Goal: Task Accomplishment & Management: Manage account settings

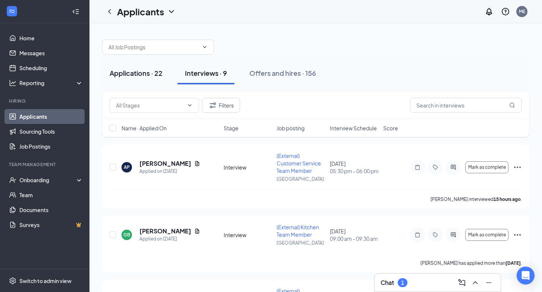
click at [140, 72] on div "Applications · 22" at bounding box center [136, 72] width 53 height 9
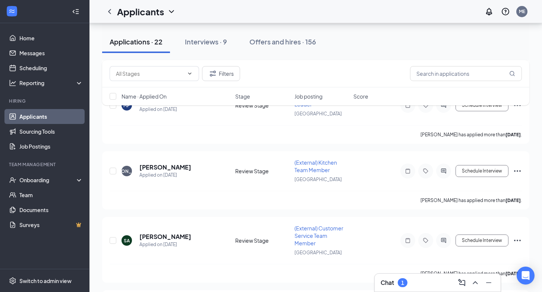
scroll to position [1294, 0]
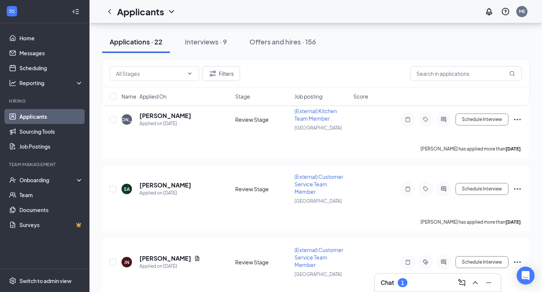
click at [391, 280] on h3 "Chat" at bounding box center [387, 282] width 13 height 8
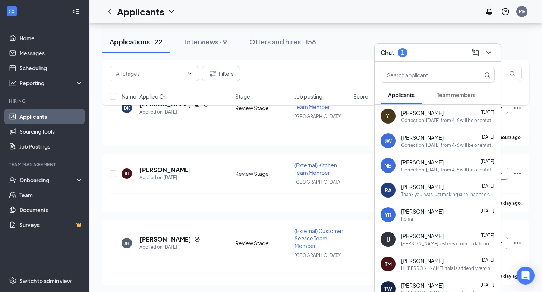
scroll to position [0, 0]
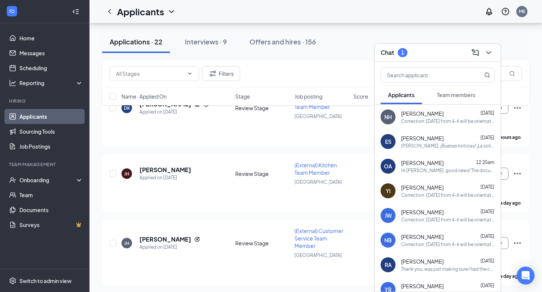
click at [463, 95] on span "Team members" at bounding box center [456, 94] width 38 height 7
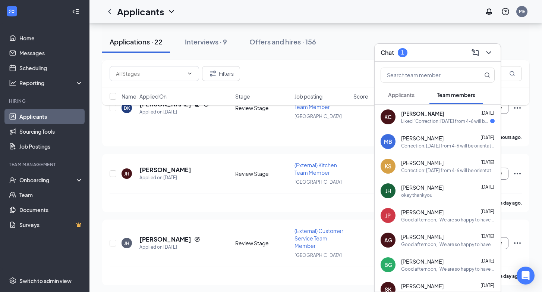
click at [406, 116] on span "[PERSON_NAME]" at bounding box center [422, 113] width 43 height 7
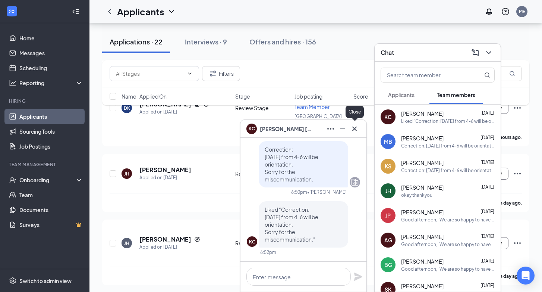
click at [356, 131] on icon "Cross" at bounding box center [354, 128] width 9 height 9
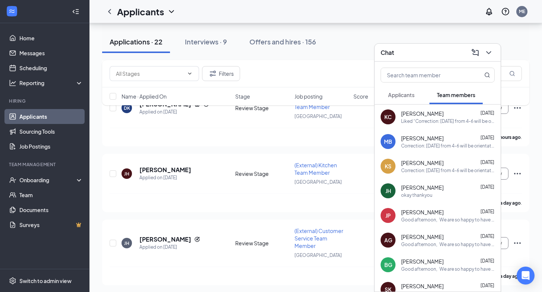
click at [403, 92] on span "Applicants" at bounding box center [401, 94] width 26 height 7
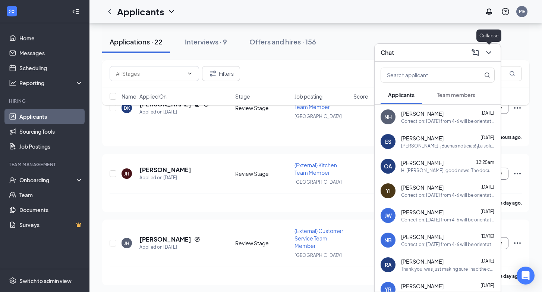
click at [490, 53] on icon "ChevronDown" at bounding box center [489, 52] width 9 height 9
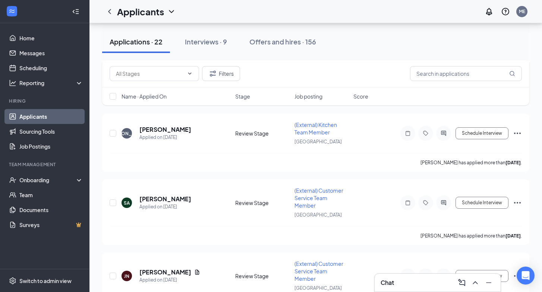
scroll to position [1280, 0]
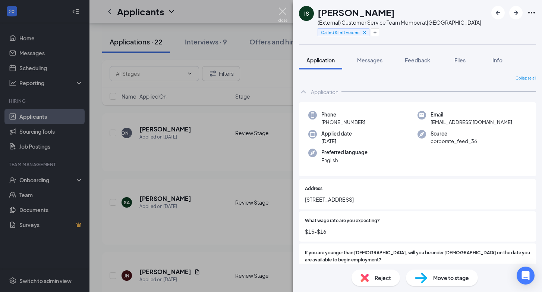
click at [284, 13] on img at bounding box center [282, 14] width 9 height 15
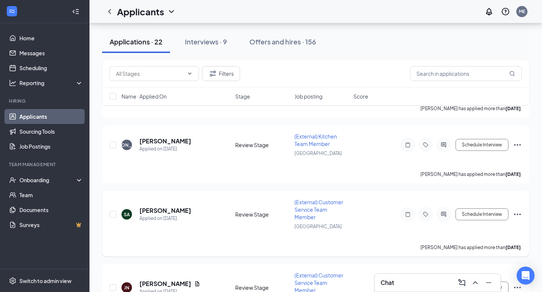
scroll to position [1265, 0]
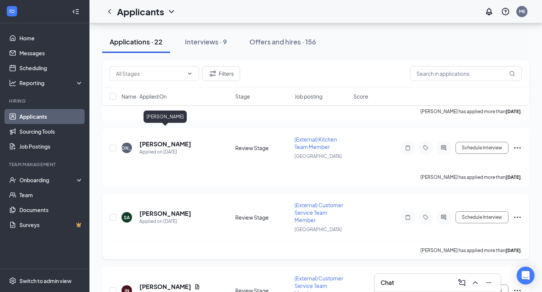
click at [173, 209] on h5 "[PERSON_NAME]" at bounding box center [165, 213] width 52 height 8
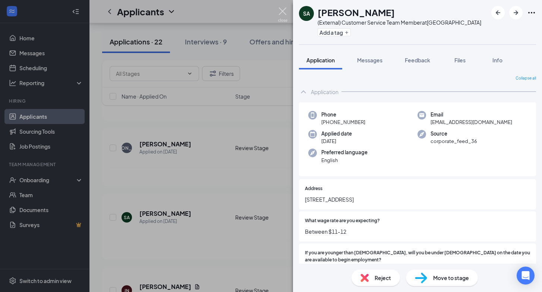
click at [281, 9] on img at bounding box center [282, 14] width 9 height 15
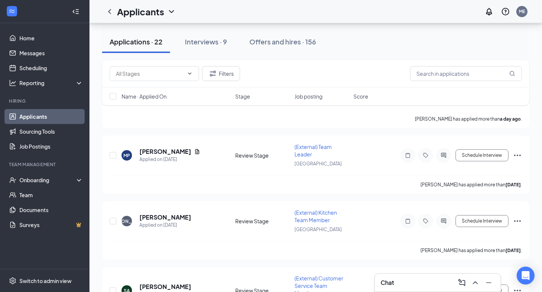
scroll to position [1189, 0]
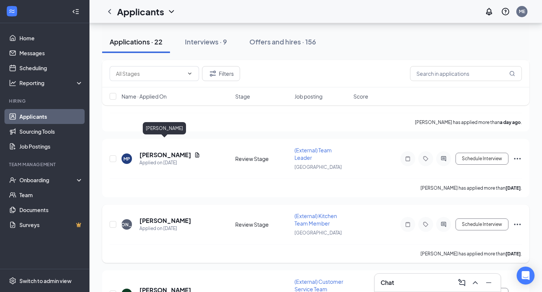
click at [171, 216] on h5 "[PERSON_NAME]" at bounding box center [165, 220] width 52 height 8
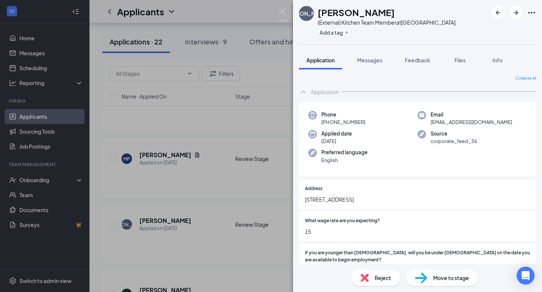
drag, startPoint x: 318, startPoint y: 12, endPoint x: 386, endPoint y: 15, distance: 67.9
click at [386, 15] on h1 "[PERSON_NAME]" at bounding box center [356, 12] width 77 height 13
copy h1 "[PERSON_NAME]"
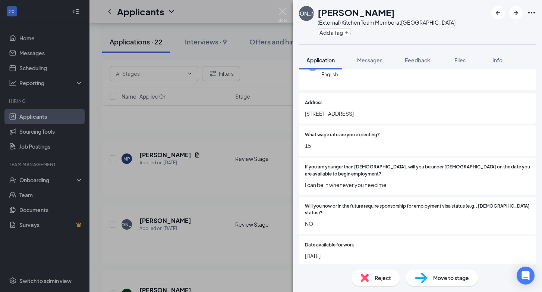
scroll to position [87, 0]
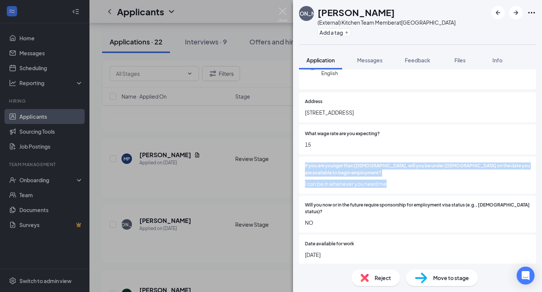
drag, startPoint x: 305, startPoint y: 167, endPoint x: 386, endPoint y: 182, distance: 82.3
click at [386, 182] on div "If you are younger than [DEMOGRAPHIC_DATA], will you be under [DEMOGRAPHIC_DATA…" at bounding box center [417, 174] width 225 height 25
copy div "If you are younger than [DEMOGRAPHIC_DATA], will you be under [DEMOGRAPHIC_DATA…"
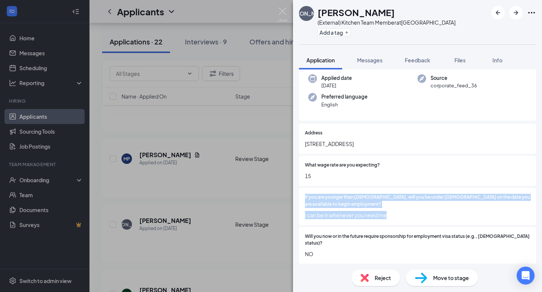
scroll to position [56, 0]
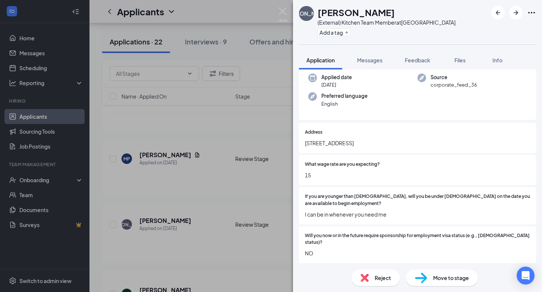
click at [329, 142] on span "[STREET_ADDRESS]" at bounding box center [417, 143] width 225 height 8
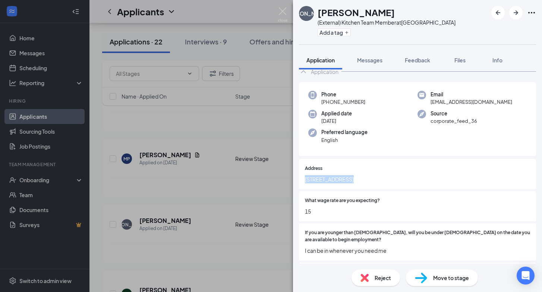
scroll to position [0, 0]
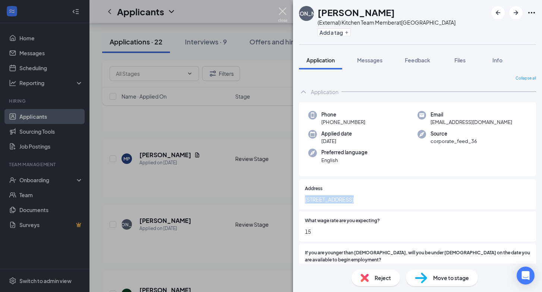
click at [282, 10] on img at bounding box center [282, 14] width 9 height 15
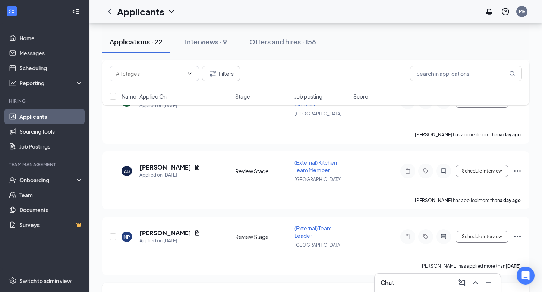
scroll to position [1110, 0]
click at [157, 229] on h5 "[PERSON_NAME]" at bounding box center [165, 233] width 52 height 8
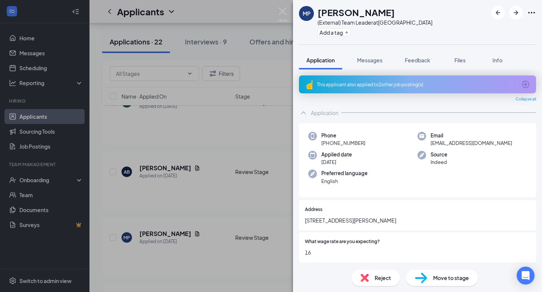
click at [380, 87] on div "This applicant also applied to 2 other job posting(s)" at bounding box center [417, 84] width 200 height 6
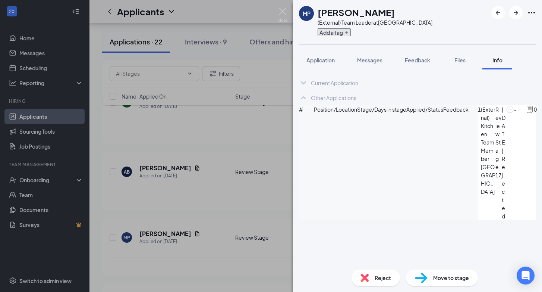
click at [333, 33] on button "Add a tag" at bounding box center [334, 32] width 33 height 8
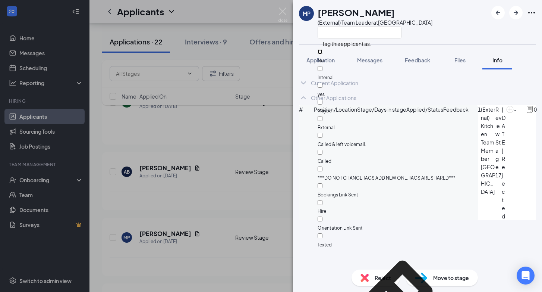
click at [323, 51] on input "No" at bounding box center [320, 51] width 5 height 5
checkbox input "true"
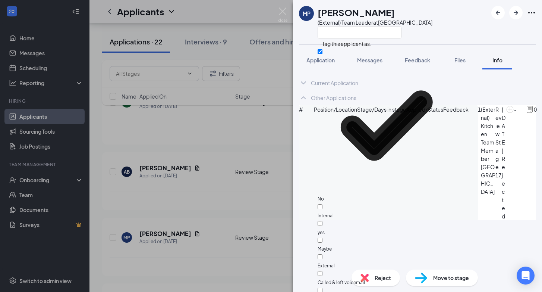
click at [345, 204] on div "Current Application Phone [PHONE_NUMBER] Email [EMAIL_ADDRESS][DOMAIN_NAME] App…" at bounding box center [417, 166] width 249 height 194
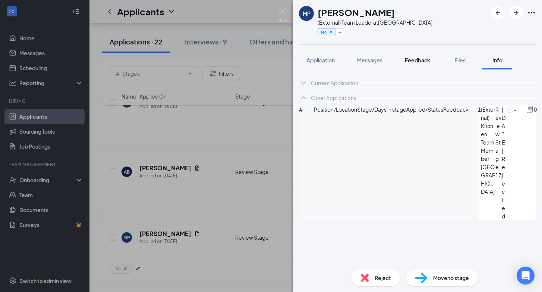
click at [413, 59] on span "Feedback" at bounding box center [417, 60] width 25 height 7
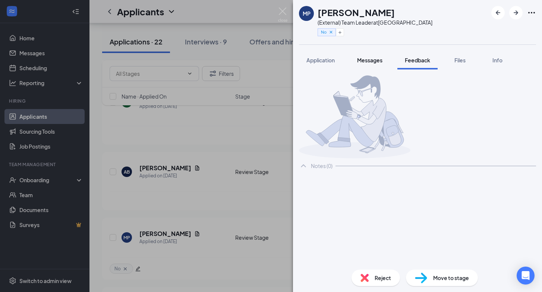
click at [367, 59] on span "Messages" at bounding box center [369, 60] width 25 height 7
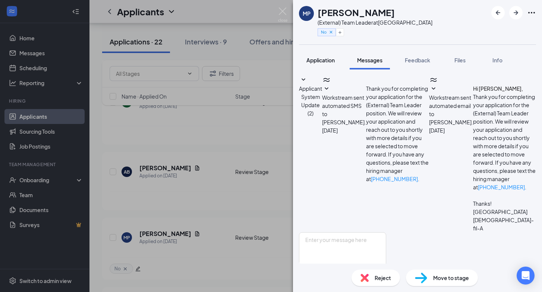
click at [314, 61] on span "Application" at bounding box center [321, 60] width 28 height 7
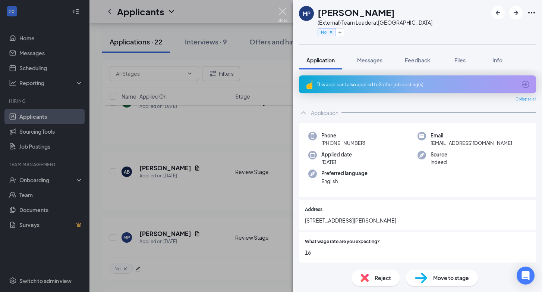
click at [283, 11] on img at bounding box center [282, 14] width 9 height 15
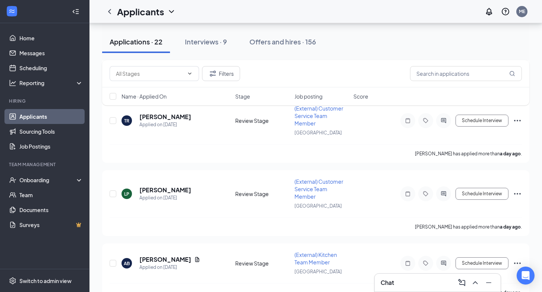
scroll to position [1019, 0]
click at [159, 254] on h5 "[PERSON_NAME]" at bounding box center [165, 258] width 52 height 8
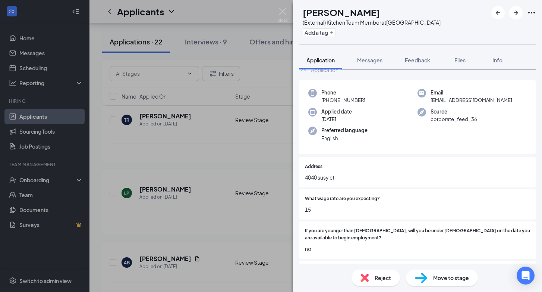
scroll to position [22, 0]
click at [311, 177] on span "4040 susy ct" at bounding box center [417, 177] width 225 height 8
copy span "4040 susy ct"
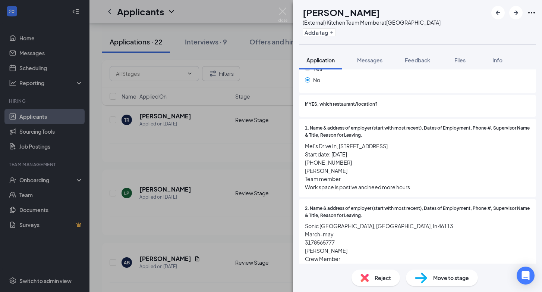
scroll to position [527, 0]
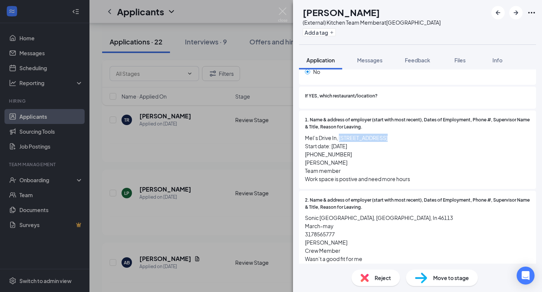
drag, startPoint x: 339, startPoint y: 130, endPoint x: 379, endPoint y: 130, distance: 39.2
click at [379, 134] on span "Mel’s Drive In, [STREET_ADDRESS] Start date: [DATE] [PHONE_NUMBER] [PERSON_NAME…" at bounding box center [417, 158] width 225 height 49
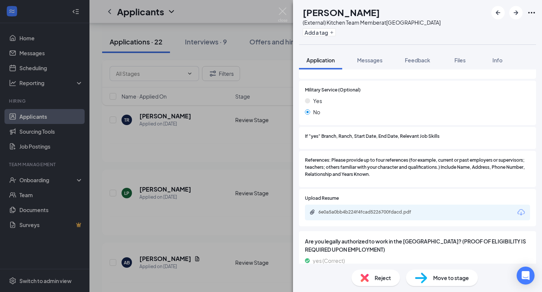
scroll to position [914, 0]
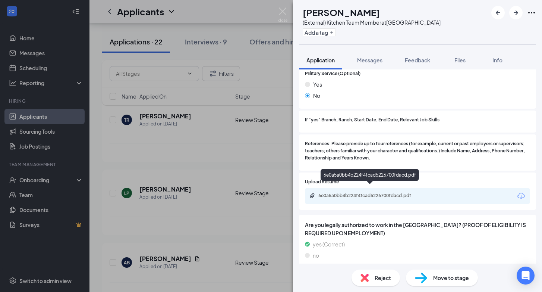
click at [357, 192] on div "6e0a5a0bb4b224f4fcad5226700fdacd.pdf" at bounding box center [371, 195] width 104 height 6
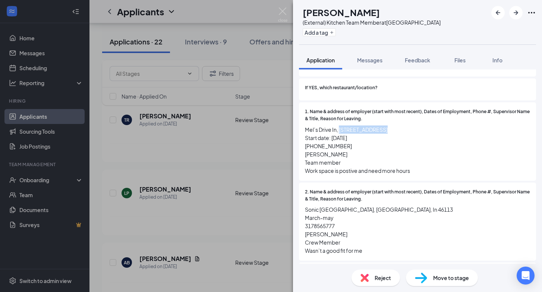
scroll to position [549, 0]
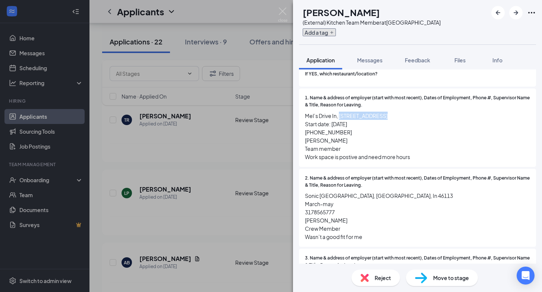
click at [336, 35] on button "Add a tag" at bounding box center [319, 32] width 33 height 8
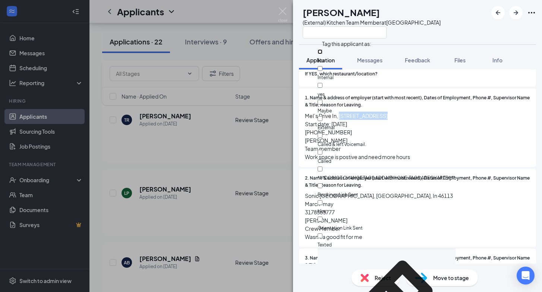
click at [323, 52] on input "No" at bounding box center [320, 51] width 5 height 5
checkbox input "true"
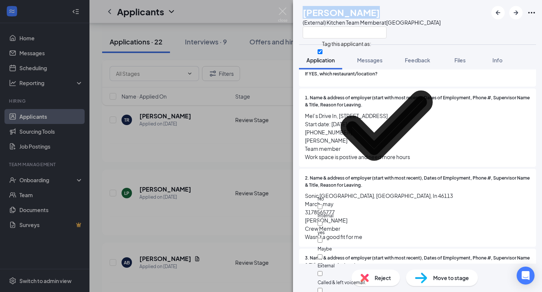
drag, startPoint x: 319, startPoint y: 13, endPoint x: 383, endPoint y: 14, distance: 63.4
click at [380, 14] on h1 "[PERSON_NAME]" at bounding box center [341, 12] width 77 height 13
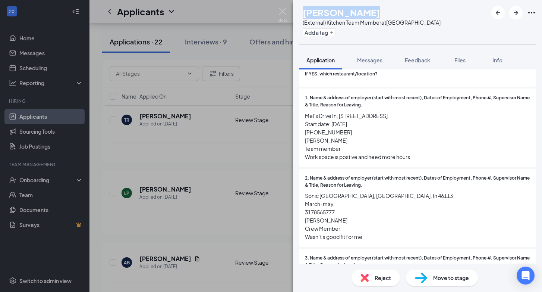
copy h1 "[PERSON_NAME]"
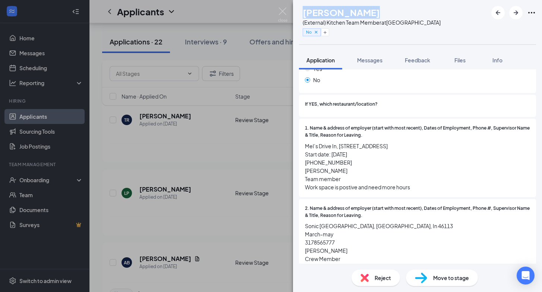
scroll to position [520, 0]
click at [317, 32] on icon "Cross" at bounding box center [316, 32] width 3 height 3
click at [283, 8] on img at bounding box center [282, 14] width 9 height 15
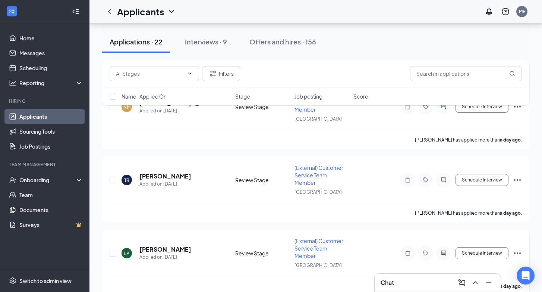
scroll to position [957, 0]
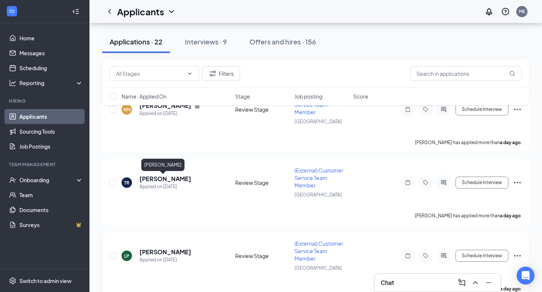
click at [159, 248] on h5 "[PERSON_NAME]" at bounding box center [165, 252] width 52 height 8
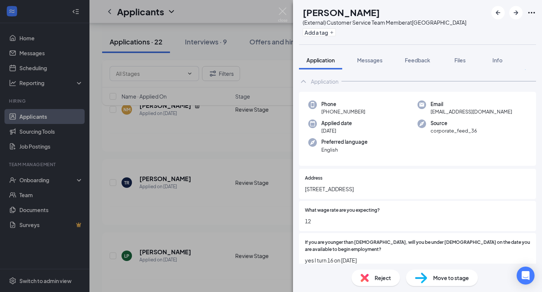
scroll to position [11, 0]
drag, startPoint x: 306, startPoint y: 188, endPoint x: 344, endPoint y: 190, distance: 38.1
click at [344, 190] on span "[STREET_ADDRESS]" at bounding box center [417, 188] width 225 height 8
copy span "[STREET_ADDRESS]"
drag, startPoint x: 318, startPoint y: 10, endPoint x: 376, endPoint y: 9, distance: 58.2
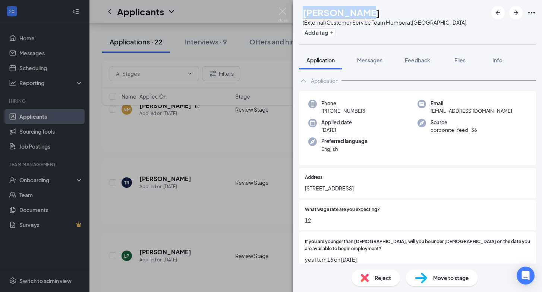
click at [376, 9] on div "[PERSON_NAME]" at bounding box center [385, 12] width 164 height 13
copy h1 "[PERSON_NAME]"
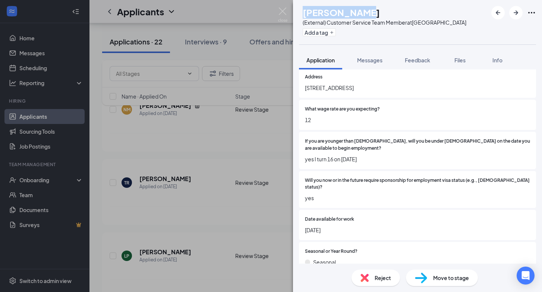
scroll to position [116, 0]
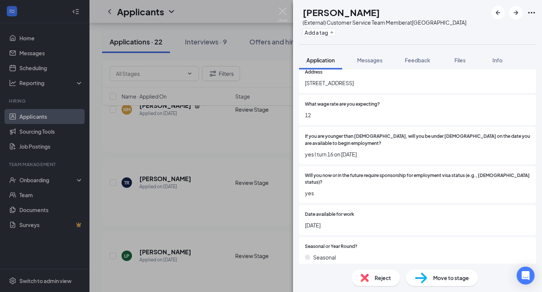
click at [304, 155] on div "If you are younger than [DEMOGRAPHIC_DATA], will you be under [DEMOGRAPHIC_DATA…" at bounding box center [417, 145] width 237 height 37
drag, startPoint x: 314, startPoint y: 155, endPoint x: 377, endPoint y: 153, distance: 63.4
click at [377, 153] on span "yes I turn 16 on [DATE]" at bounding box center [417, 154] width 225 height 8
copy span "I turn 16 on [DATE]"
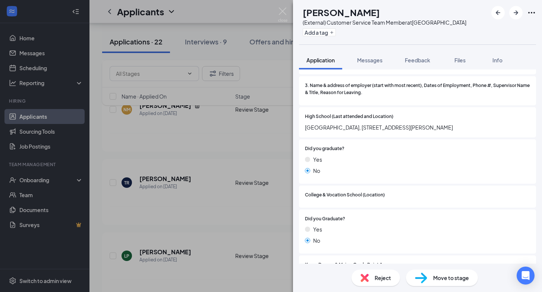
scroll to position [648, 0]
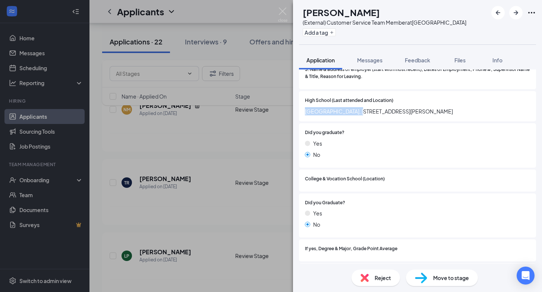
drag, startPoint x: 305, startPoint y: 104, endPoint x: 359, endPoint y: 107, distance: 54.5
click at [359, 107] on div "High School (Last attended and Location) [GEOGRAPHIC_DATA], [STREET_ADDRESS][PE…" at bounding box center [417, 106] width 237 height 30
copy span "[GEOGRAPHIC_DATA]"
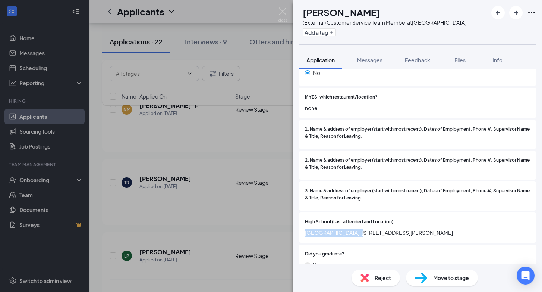
scroll to position [0, 0]
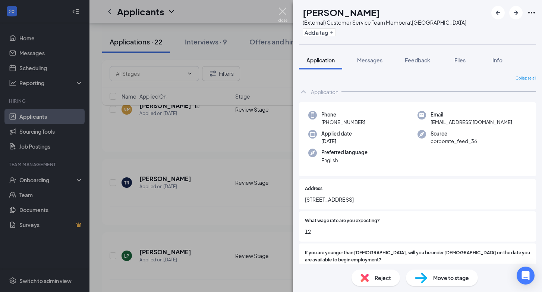
click at [285, 12] on img at bounding box center [282, 14] width 9 height 15
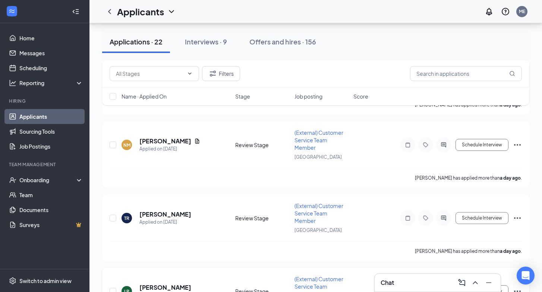
scroll to position [920, 0]
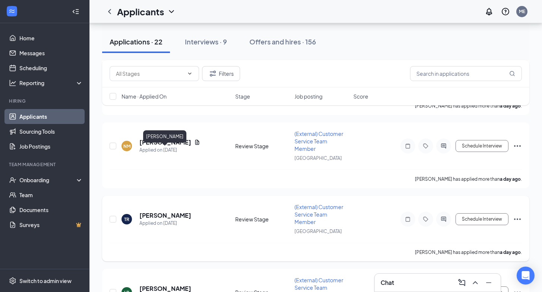
click at [147, 211] on h5 "[PERSON_NAME]" at bounding box center [165, 215] width 52 height 8
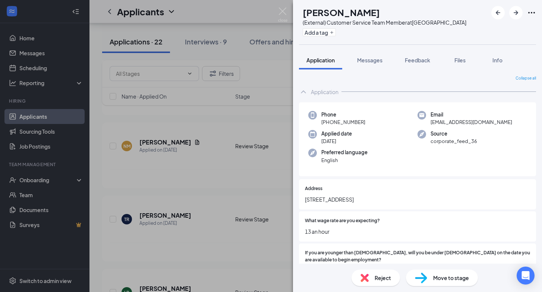
drag, startPoint x: 318, startPoint y: 10, endPoint x: 392, endPoint y: 11, distance: 73.9
click at [392, 11] on div "[PERSON_NAME]" at bounding box center [385, 12] width 164 height 13
copy h1 "[PERSON_NAME]"
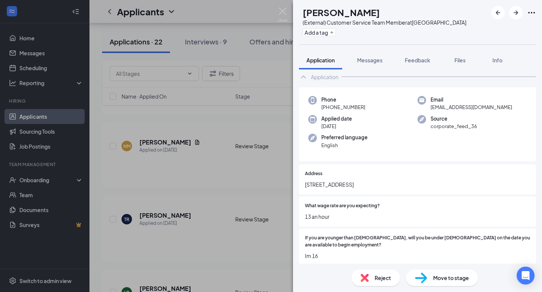
scroll to position [23, 0]
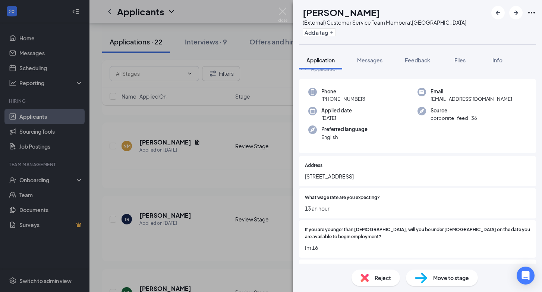
drag, startPoint x: 305, startPoint y: 177, endPoint x: 360, endPoint y: 178, distance: 54.8
click at [360, 178] on span "[STREET_ADDRESS]" at bounding box center [417, 176] width 225 height 8
copy span "8901 navigator dr"
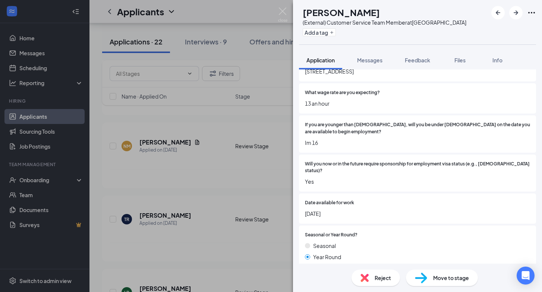
scroll to position [128, 0]
drag, startPoint x: 305, startPoint y: 148, endPoint x: 331, endPoint y: 148, distance: 26.1
click at [331, 146] on span "Im 16" at bounding box center [417, 142] width 225 height 8
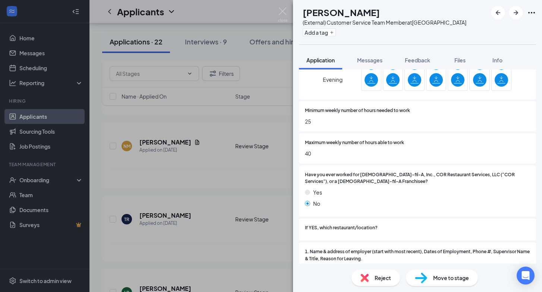
scroll to position [0, 0]
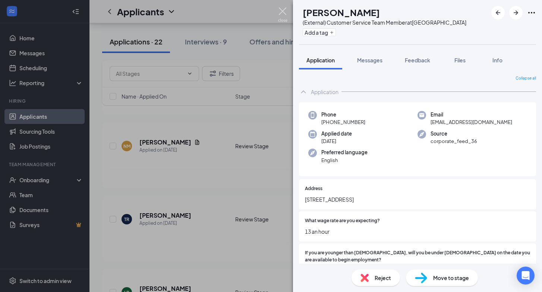
click at [281, 10] on img at bounding box center [282, 14] width 9 height 15
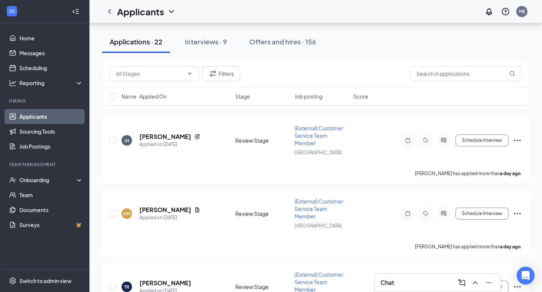
scroll to position [842, 0]
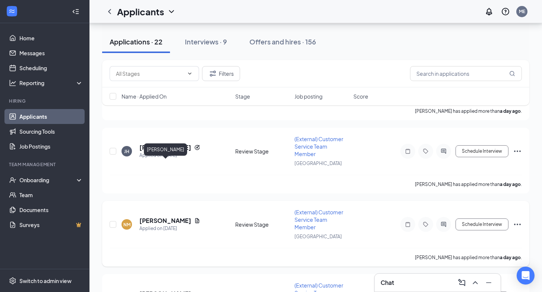
click at [156, 216] on h5 "[PERSON_NAME]" at bounding box center [165, 220] width 52 height 8
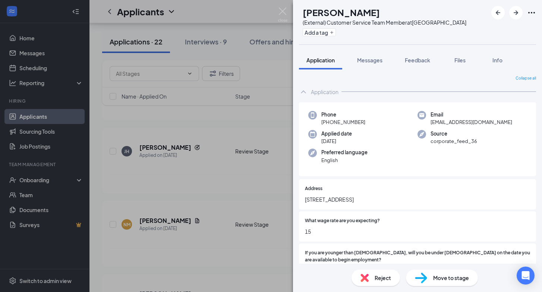
drag, startPoint x: 320, startPoint y: 12, endPoint x: 398, endPoint y: 13, distance: 77.2
click at [380, 13] on h1 "[PERSON_NAME]" at bounding box center [341, 12] width 77 height 13
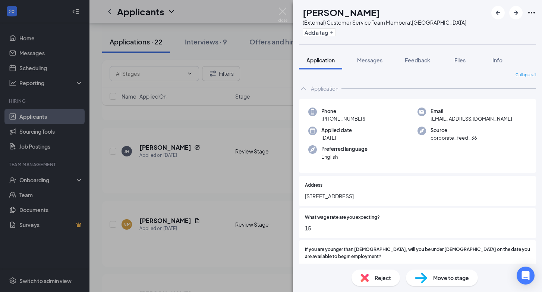
scroll to position [4, 0]
drag, startPoint x: 305, startPoint y: 195, endPoint x: 405, endPoint y: 193, distance: 99.6
click at [405, 193] on span "[STREET_ADDRESS]" at bounding box center [417, 195] width 225 height 8
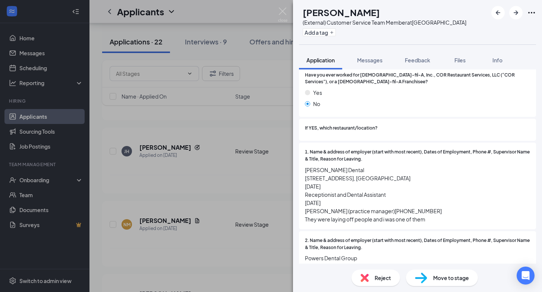
scroll to position [505, 0]
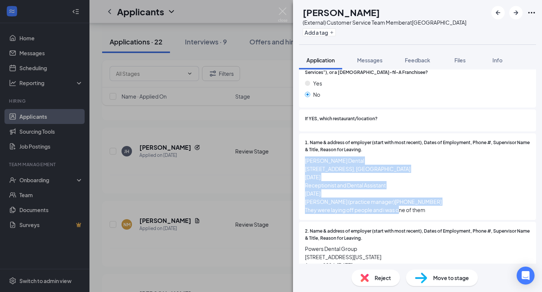
drag, startPoint x: 305, startPoint y: 152, endPoint x: 426, endPoint y: 201, distance: 130.3
click at [426, 201] on span "[PERSON_NAME] Dental [STREET_ADDRESS], [GEOGRAPHIC_DATA] [DATE] Receptionist an…" at bounding box center [417, 184] width 225 height 57
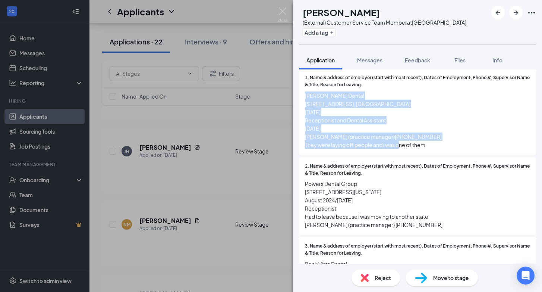
scroll to position [582, 0]
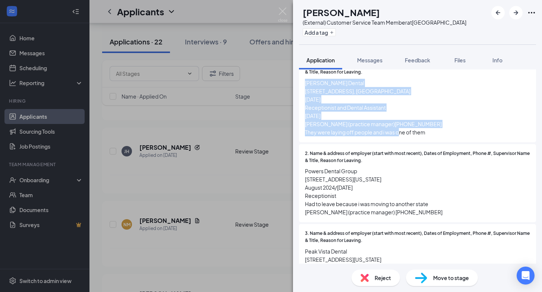
drag, startPoint x: 305, startPoint y: 162, endPoint x: 435, endPoint y: 214, distance: 139.2
click at [435, 214] on div "2. Name & address of employer (start with most recent), Dates of Employment, Ph…" at bounding box center [417, 183] width 237 height 78
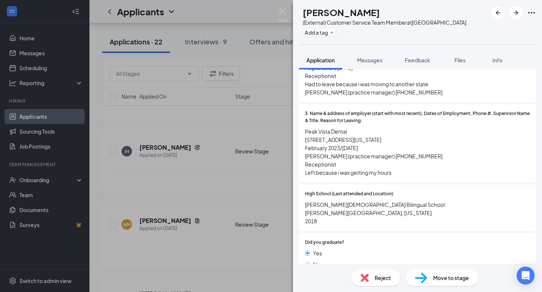
scroll to position [706, 0]
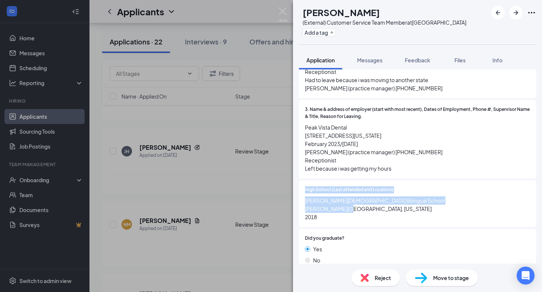
drag, startPoint x: 305, startPoint y: 183, endPoint x: 316, endPoint y: 206, distance: 24.7
click at [316, 206] on div "High School (Last attended and Location) [PERSON_NAME][GEOGRAPHIC_DATA][DEMOGRA…" at bounding box center [417, 203] width 225 height 35
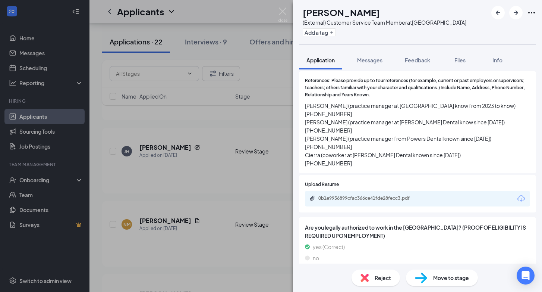
scroll to position [1052, 0]
click at [369, 194] on div "0b1e9936899cfac366ce41fde28fecc3.pdf" at bounding box center [371, 197] width 104 height 6
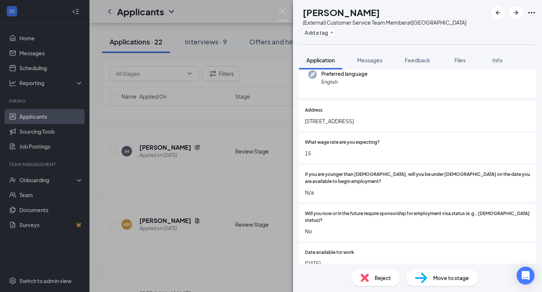
scroll to position [0, 0]
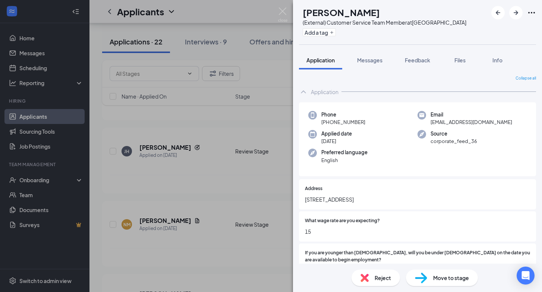
click at [305, 199] on span "[STREET_ADDRESS]" at bounding box center [417, 199] width 225 height 8
click at [441, 280] on span "Move to stage" at bounding box center [451, 277] width 36 height 8
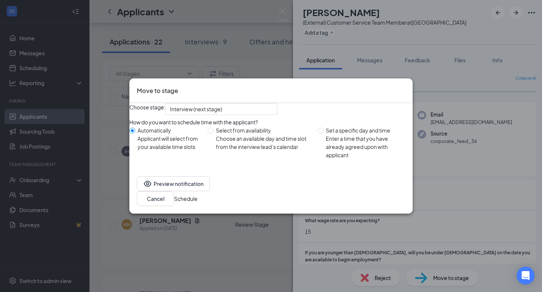
click at [198, 203] on button "Schedule" at bounding box center [185, 198] width 23 height 8
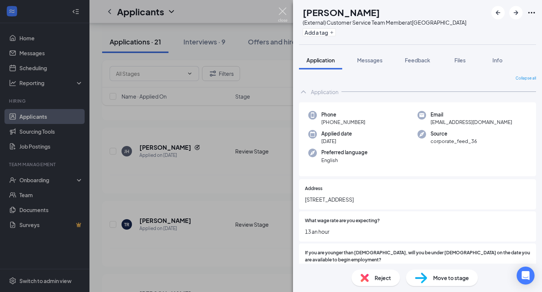
click at [284, 11] on img at bounding box center [282, 14] width 9 height 15
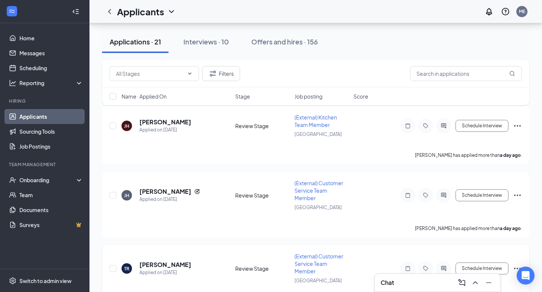
scroll to position [781, 0]
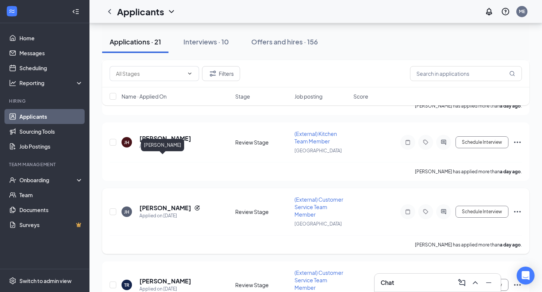
click at [153, 204] on h5 "[PERSON_NAME]" at bounding box center [165, 208] width 52 height 8
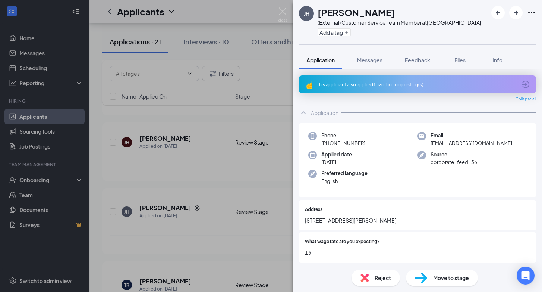
click at [392, 83] on div "This applicant also applied to 2 other job posting(s)" at bounding box center [417, 84] width 200 height 6
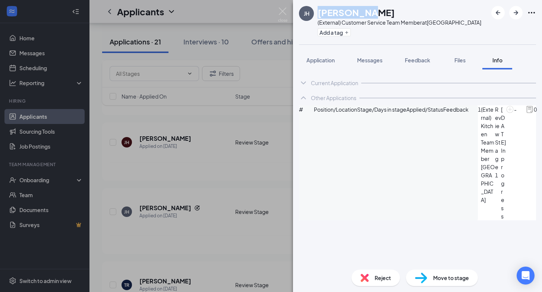
drag, startPoint x: 318, startPoint y: 13, endPoint x: 372, endPoint y: 15, distance: 53.4
click at [372, 15] on div "[PERSON_NAME]" at bounding box center [400, 12] width 164 height 13
click at [377, 237] on div "Current Application Phone [PHONE_NUMBER] Email [EMAIL_ADDRESS][DOMAIN_NAME] App…" at bounding box center [417, 166] width 249 height 194
click at [506, 113] on img at bounding box center [510, 109] width 8 height 8
click at [284, 12] on img at bounding box center [282, 14] width 9 height 15
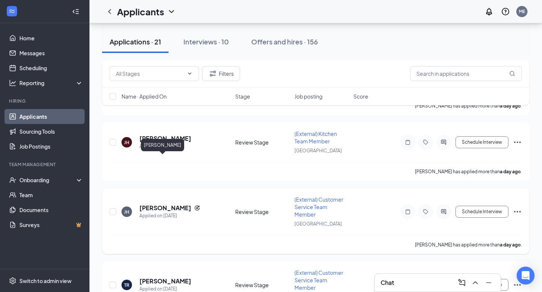
click at [157, 204] on h5 "[PERSON_NAME]" at bounding box center [165, 208] width 52 height 8
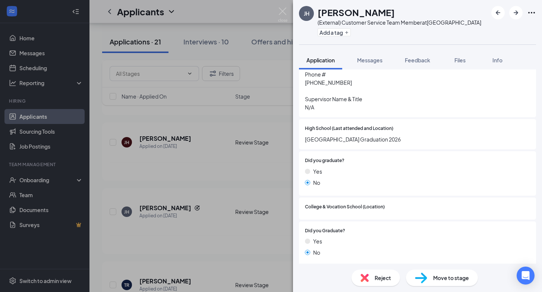
scroll to position [1003, 0]
drag, startPoint x: 305, startPoint y: 155, endPoint x: 424, endPoint y: 154, distance: 118.6
click at [424, 142] on span "[GEOGRAPHIC_DATA] Graduation 2026" at bounding box center [417, 138] width 225 height 8
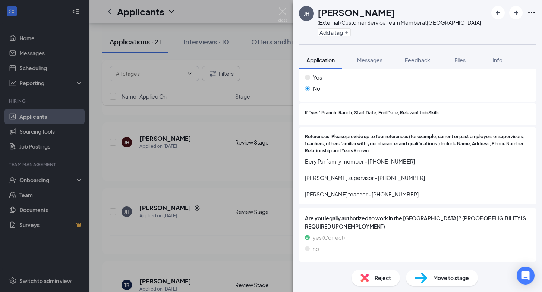
scroll to position [1285, 0]
drag, startPoint x: 305, startPoint y: 195, endPoint x: 403, endPoint y: 193, distance: 97.7
click at [403, 193] on span "Bery Par family member - ‭[PHONE_NUMBER]‬ [PERSON_NAME] supervisor - [PHONE_NUM…" at bounding box center [417, 177] width 225 height 41
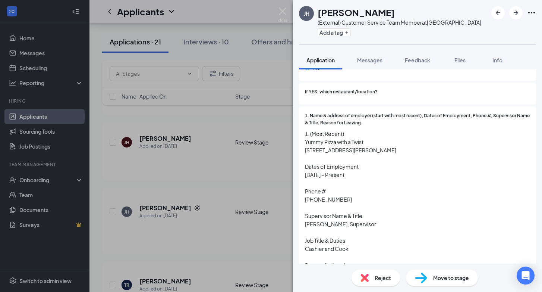
scroll to position [553, 0]
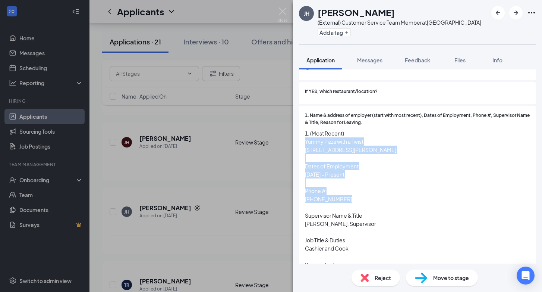
drag, startPoint x: 305, startPoint y: 134, endPoint x: 366, endPoint y: 172, distance: 72.1
click at [366, 172] on span "1. (Most Recent) Yummy Pizza with a Twist [STREET_ADDRESS][PERSON_NAME] Dates o…" at bounding box center [417, 203] width 225 height 148
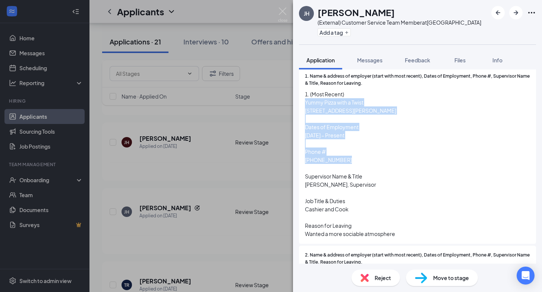
scroll to position [592, 0]
drag, startPoint x: 306, startPoint y: 226, endPoint x: 395, endPoint y: 235, distance: 89.6
click at [395, 235] on span "1. (Most Recent) Yummy Pizza with a Twist [STREET_ADDRESS][PERSON_NAME] Dates o…" at bounding box center [417, 164] width 225 height 148
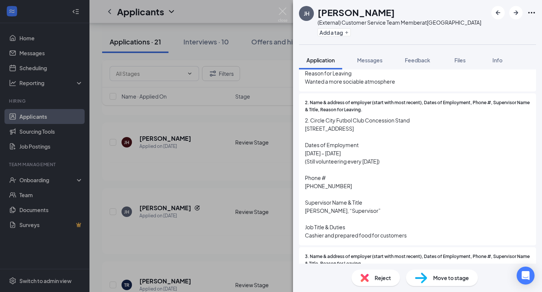
scroll to position [746, 0]
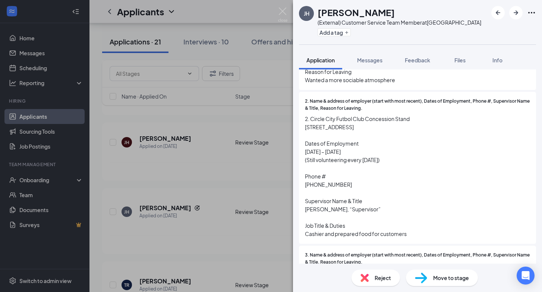
drag, startPoint x: 311, startPoint y: 121, endPoint x: 423, endPoint y: 241, distance: 163.6
click at [423, 238] on span "2. Circle City Futbol Club Concession Stand [STREET_ADDRESS] Dates of Employmen…" at bounding box center [417, 176] width 225 height 123
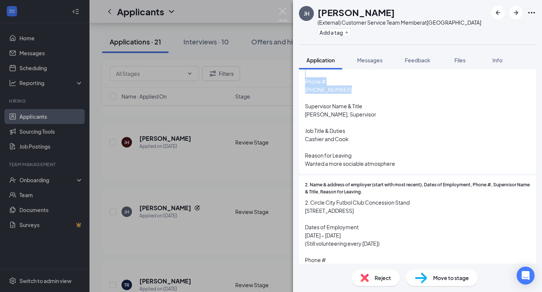
scroll to position [241, 0]
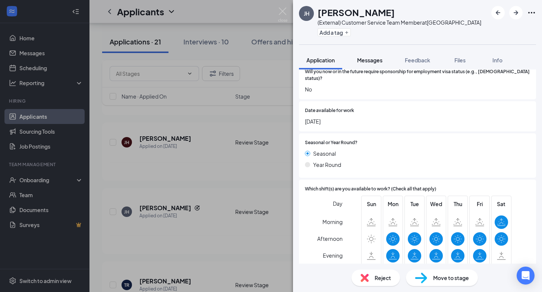
click at [367, 62] on span "Messages" at bounding box center [369, 60] width 25 height 7
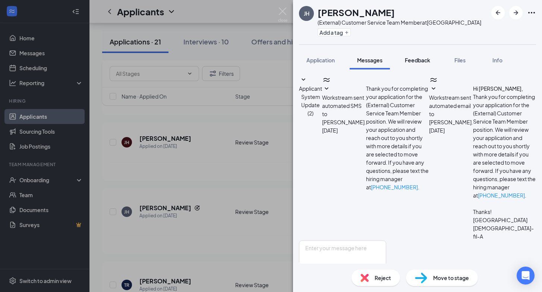
click at [414, 59] on span "Feedback" at bounding box center [417, 60] width 25 height 7
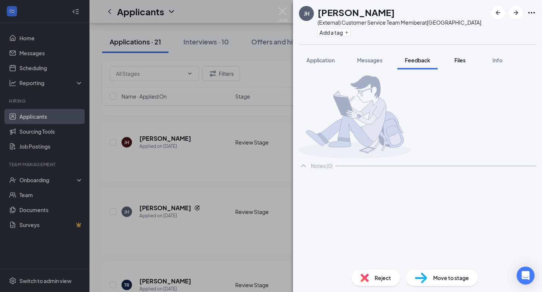
click at [457, 63] on div "Files" at bounding box center [460, 59] width 15 height 7
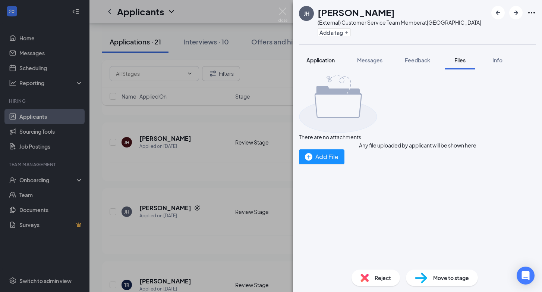
click at [316, 62] on span "Application" at bounding box center [321, 60] width 28 height 7
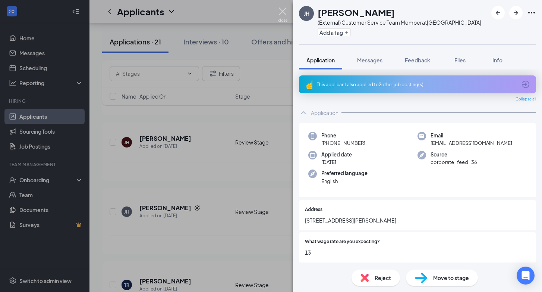
click at [284, 12] on img at bounding box center [282, 14] width 9 height 15
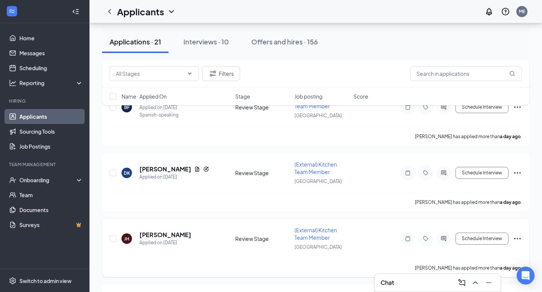
scroll to position [684, 0]
click at [312, 227] on span "(External) Kitchen Team Member" at bounding box center [316, 234] width 43 height 14
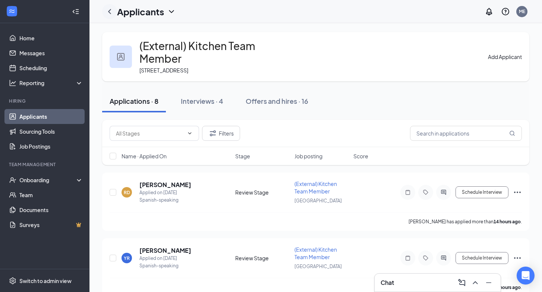
click at [110, 10] on icon "ChevronLeft" at bounding box center [109, 11] width 3 height 5
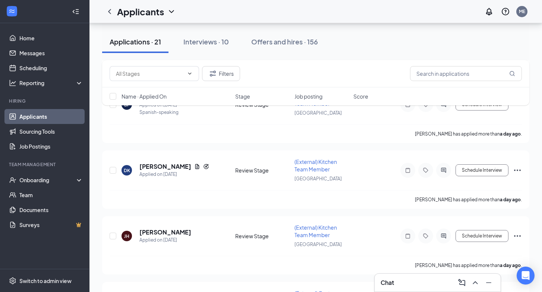
scroll to position [690, 0]
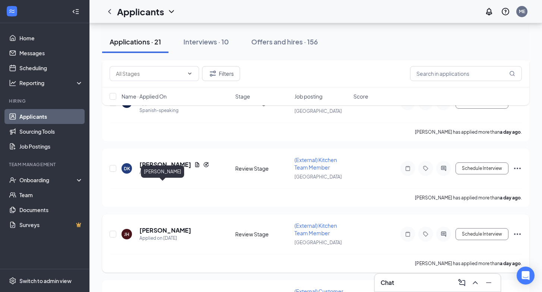
click at [160, 226] on h5 "[PERSON_NAME]" at bounding box center [165, 230] width 52 height 8
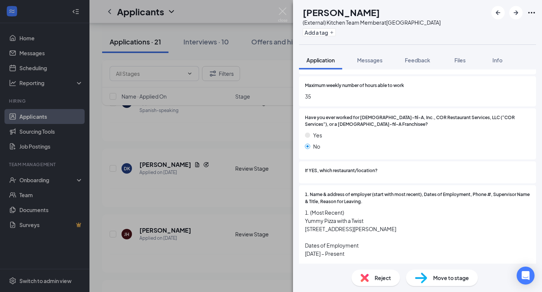
scroll to position [474, 0]
click at [284, 12] on img at bounding box center [282, 14] width 9 height 15
